Goal: Navigation & Orientation: Understand site structure

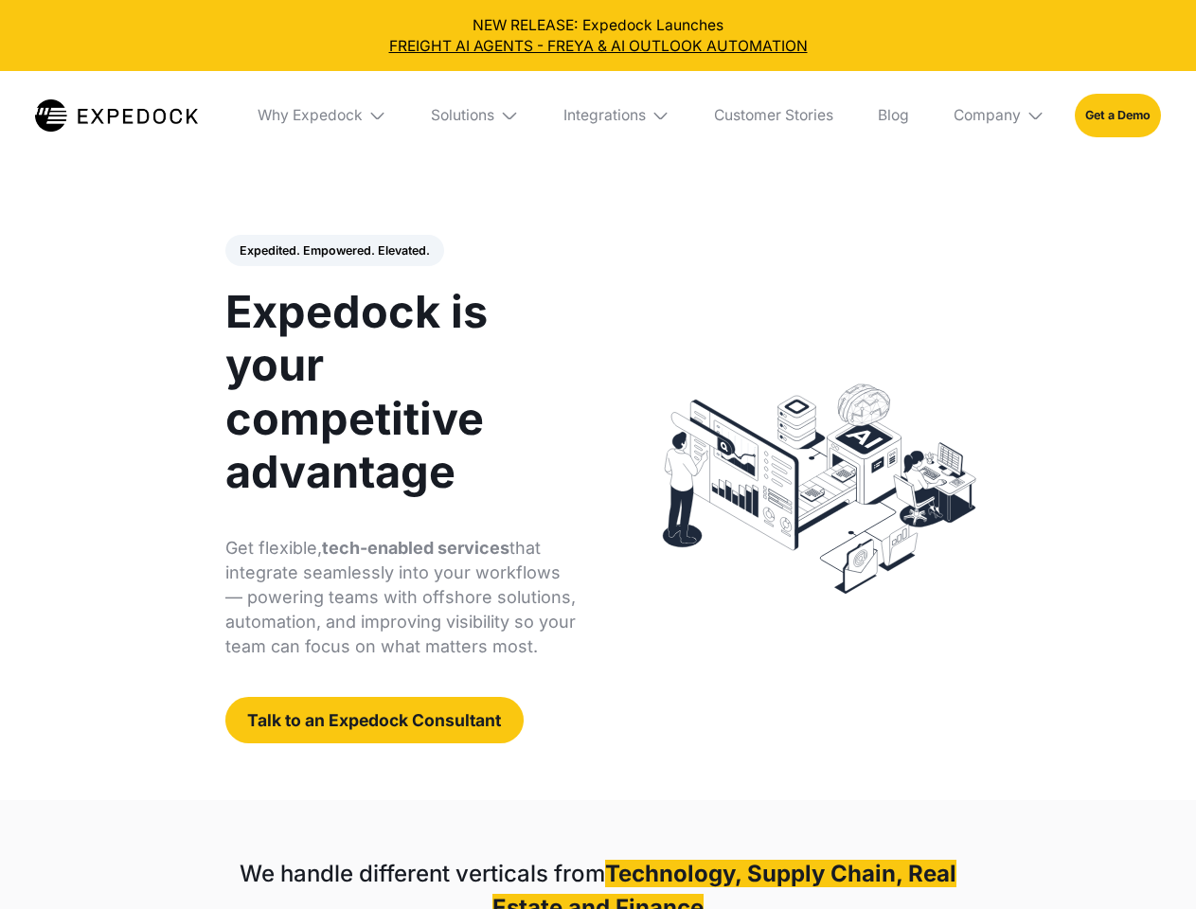
select select
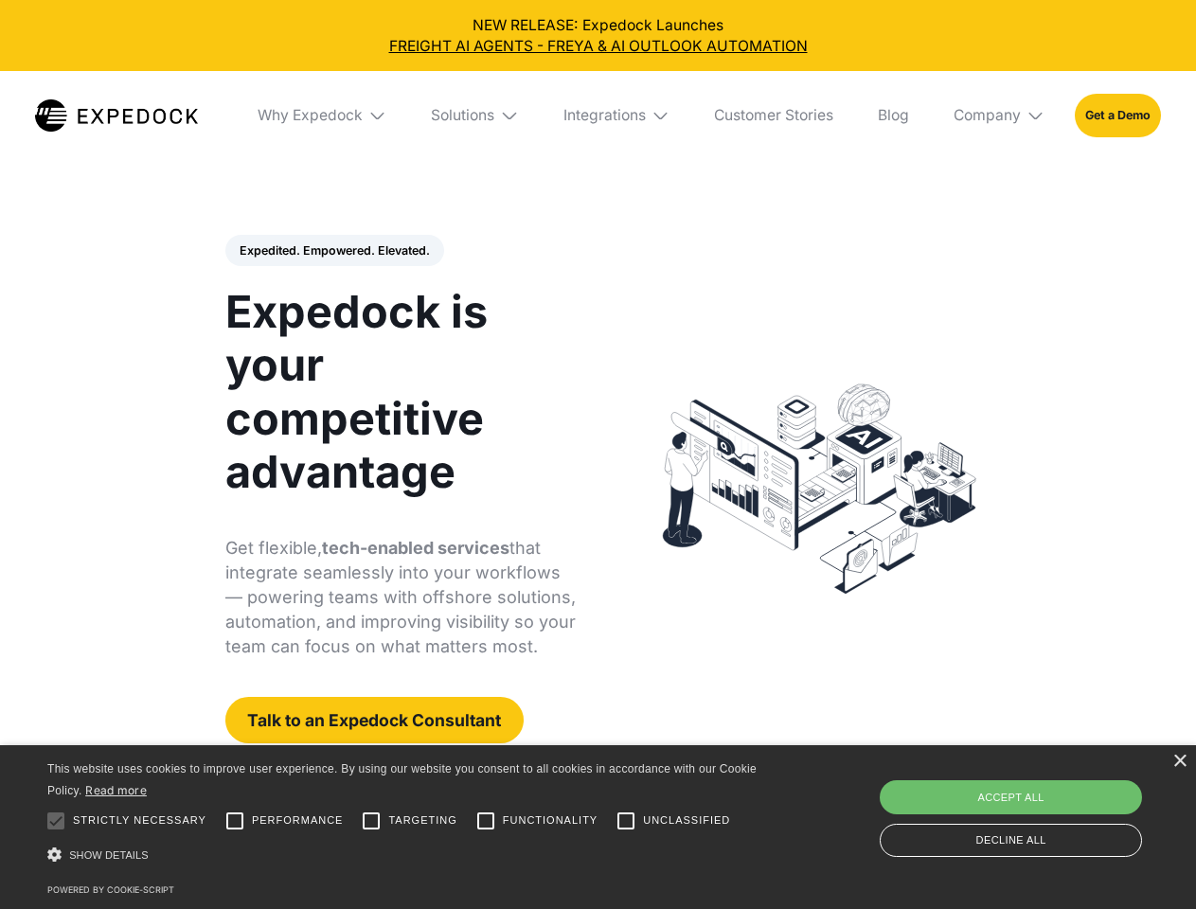
click at [597, 116] on div "Integrations" at bounding box center [604, 115] width 82 height 19
click at [323, 116] on div "Why Expedock" at bounding box center [293, 115] width 105 height 19
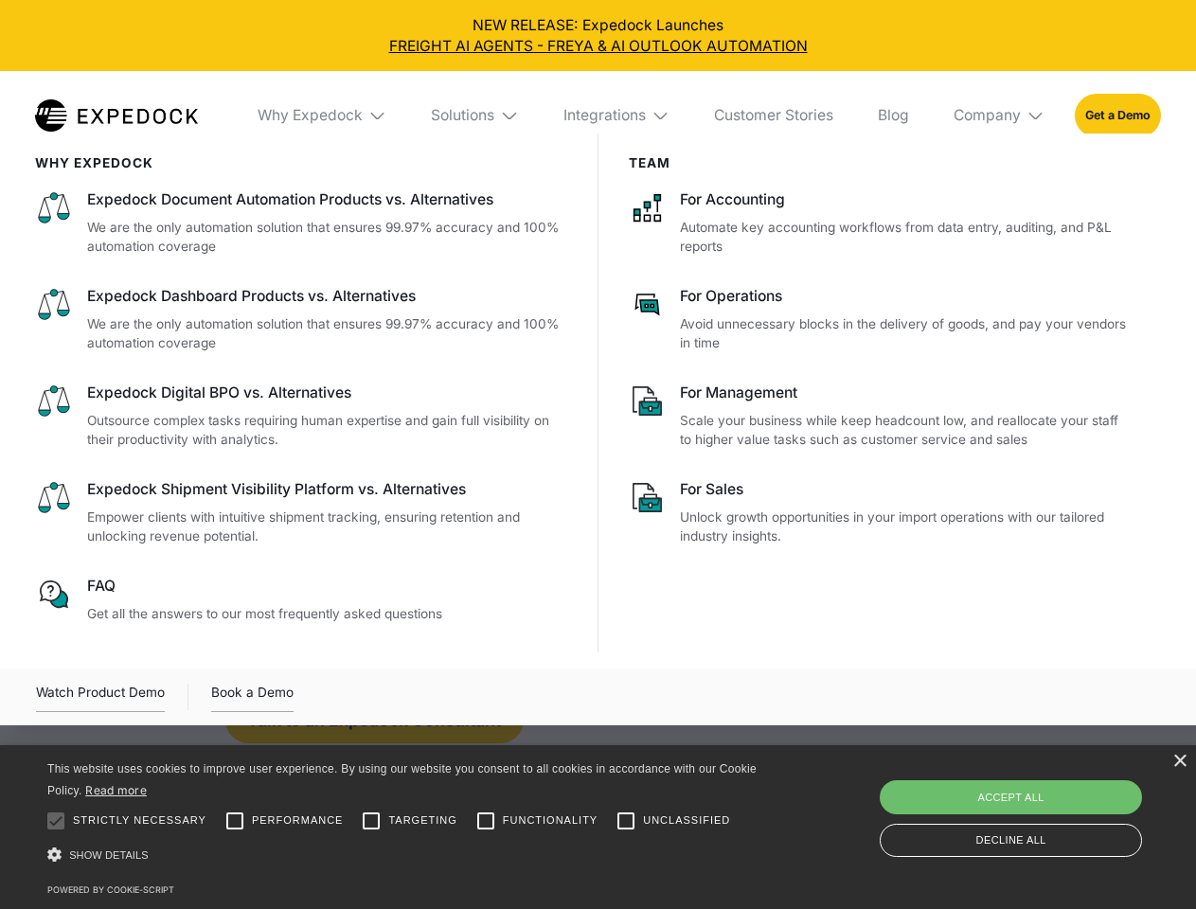
click at [476, 116] on div "Solutions" at bounding box center [462, 115] width 63 height 19
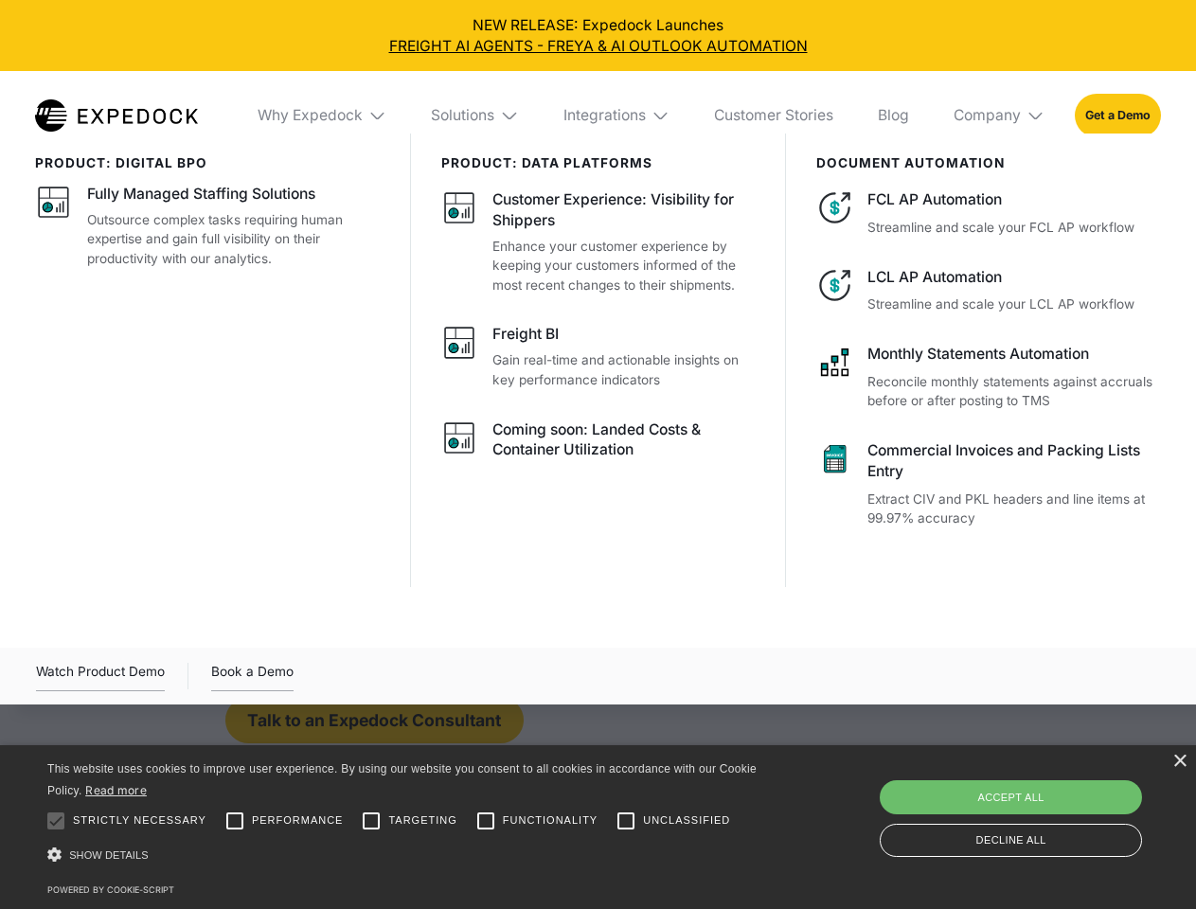
click at [617, 116] on div "Integrations" at bounding box center [604, 115] width 82 height 19
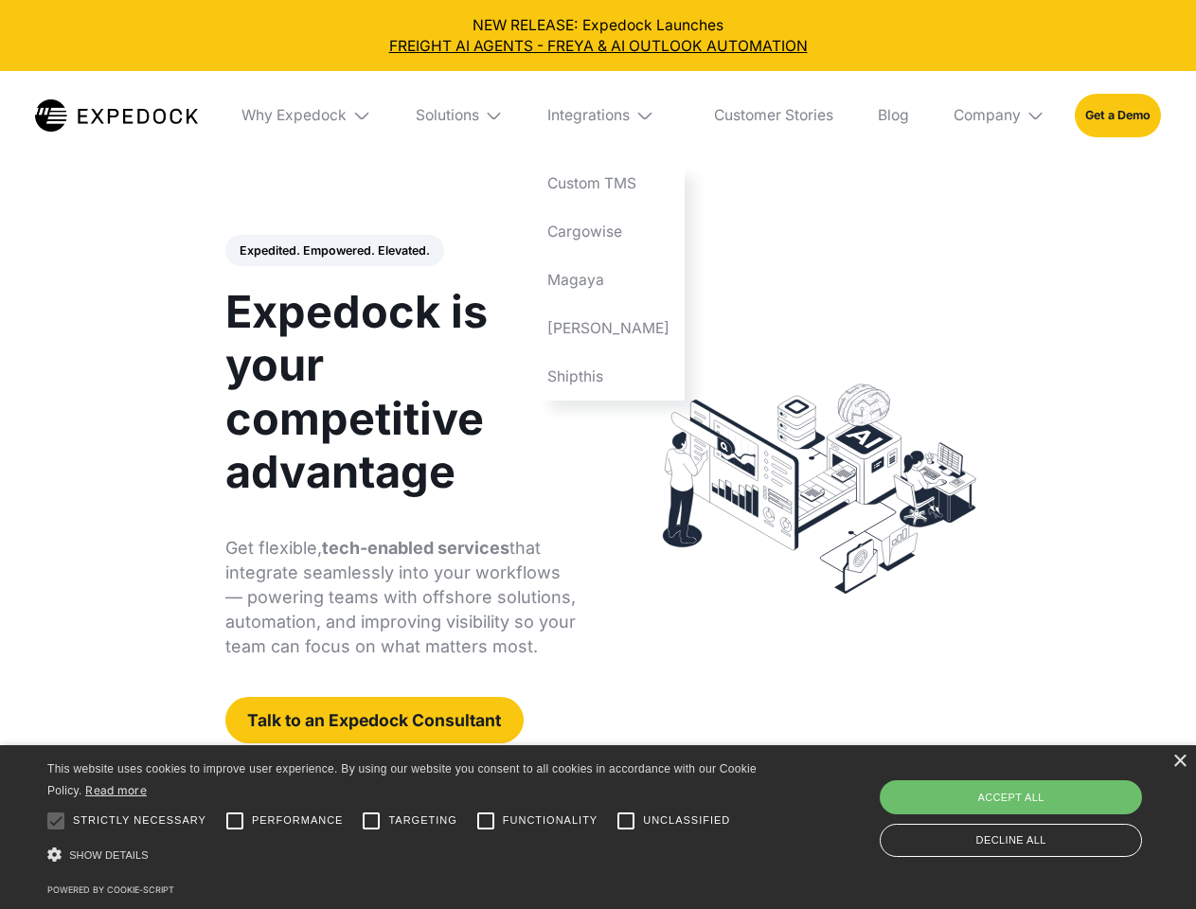
click at [1000, 116] on div "Company" at bounding box center [986, 115] width 67 height 19
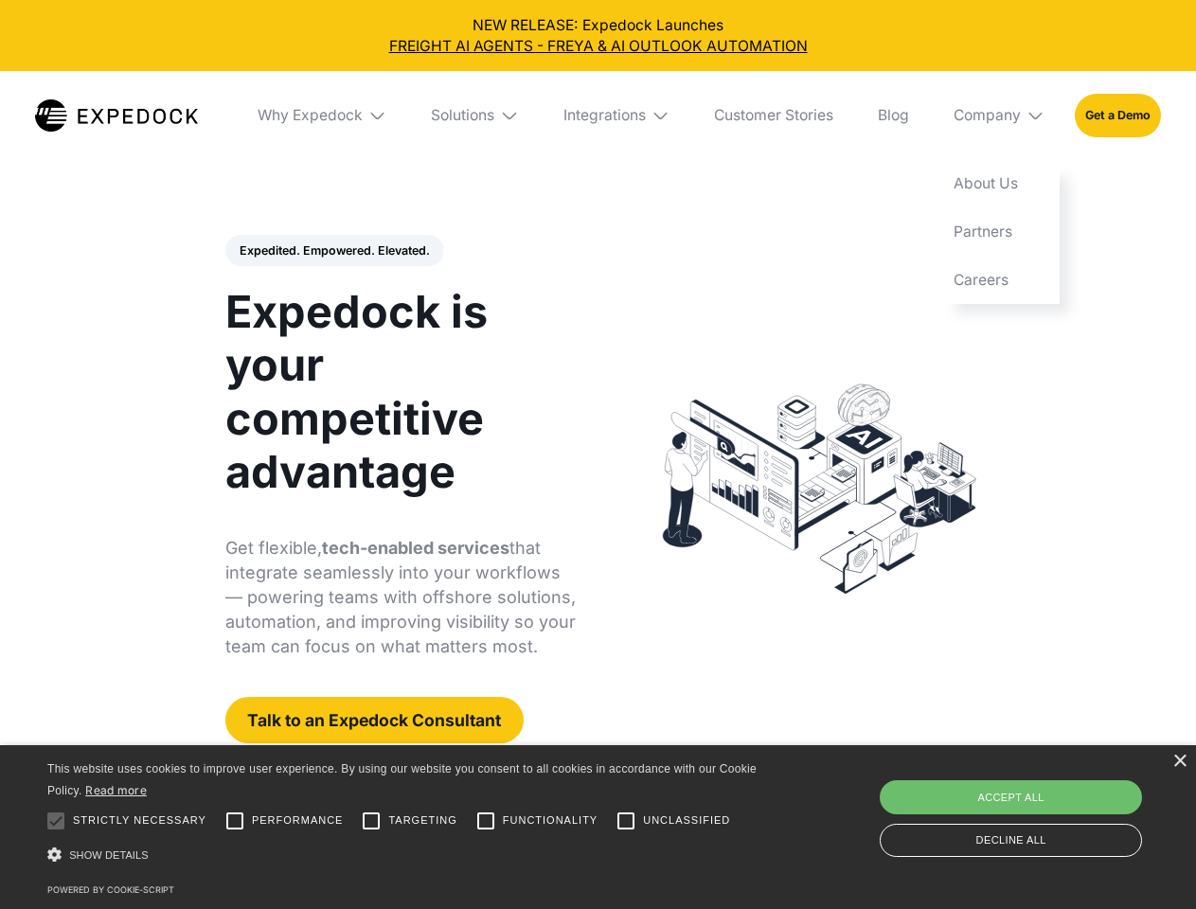
click at [333, 251] on div "Expedited. Empowered. Elevated. Automate Freight Document Extraction at 99.97% …" at bounding box center [400, 489] width 351 height 509
click at [56, 821] on div at bounding box center [56, 821] width 38 height 38
click at [235, 821] on input "Performance" at bounding box center [235, 821] width 38 height 38
checkbox input "true"
click at [371, 821] on input "Targeting" at bounding box center [371, 821] width 38 height 38
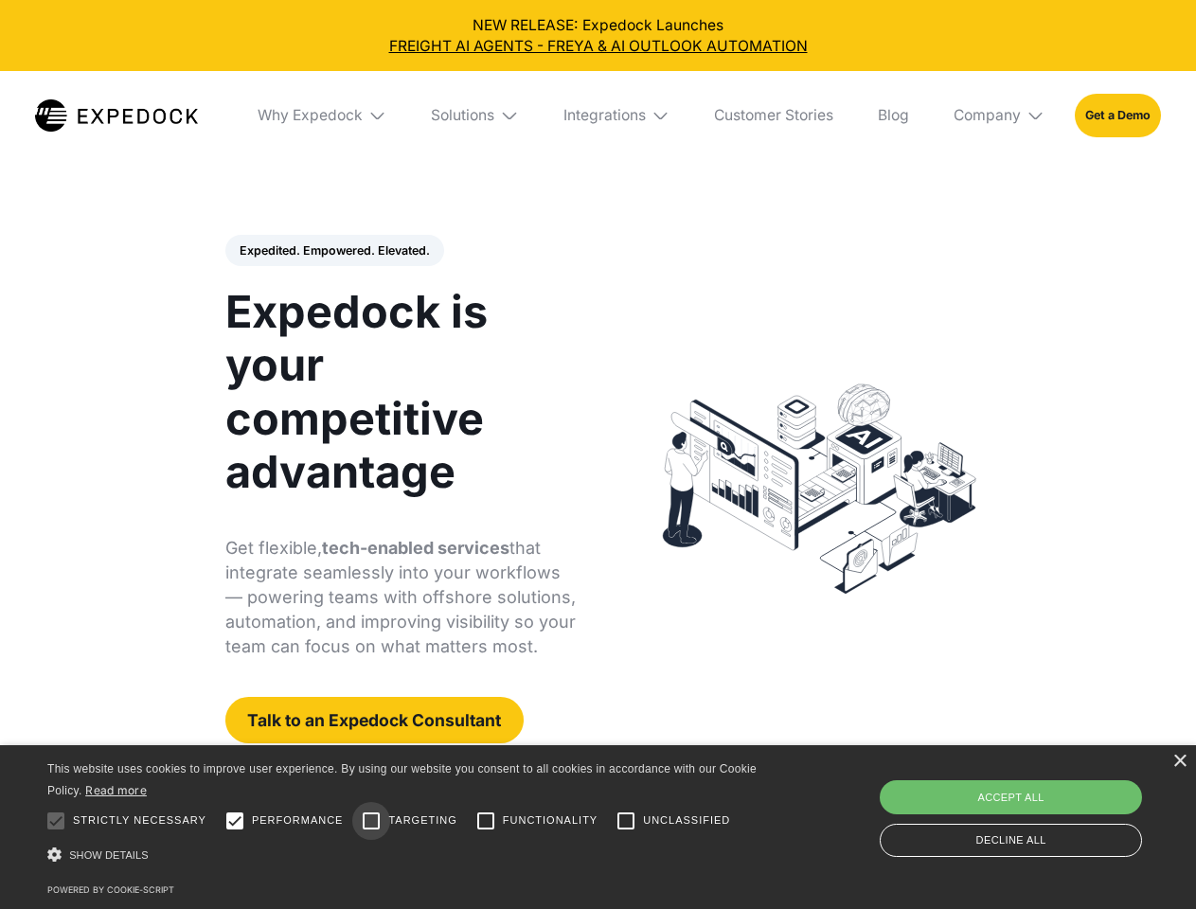
checkbox input "true"
click at [486, 821] on input "Functionality" at bounding box center [486, 821] width 38 height 38
checkbox input "true"
